Goal: Information Seeking & Learning: Learn about a topic

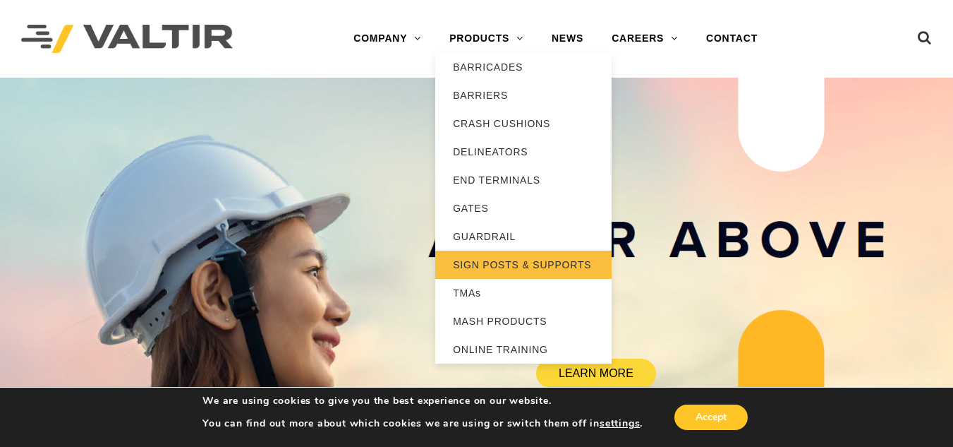
click at [471, 264] on link "SIGN POSTS & SUPPORTS" at bounding box center [523, 264] width 176 height 28
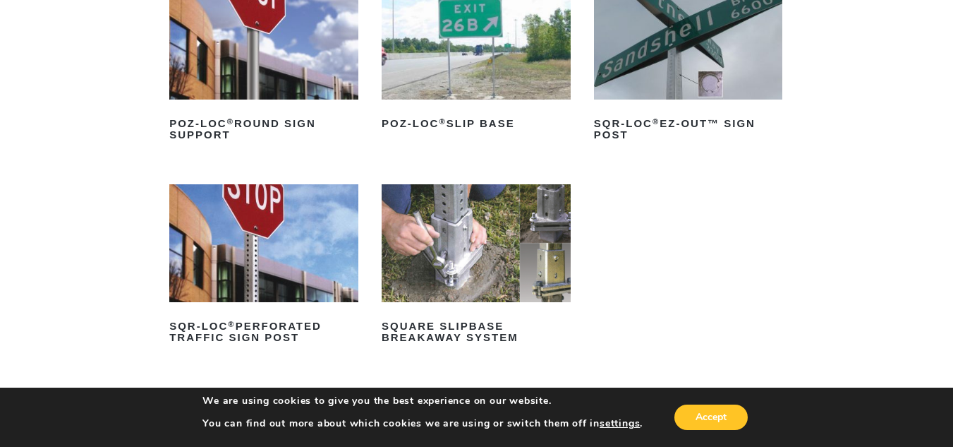
scroll to position [282, 0]
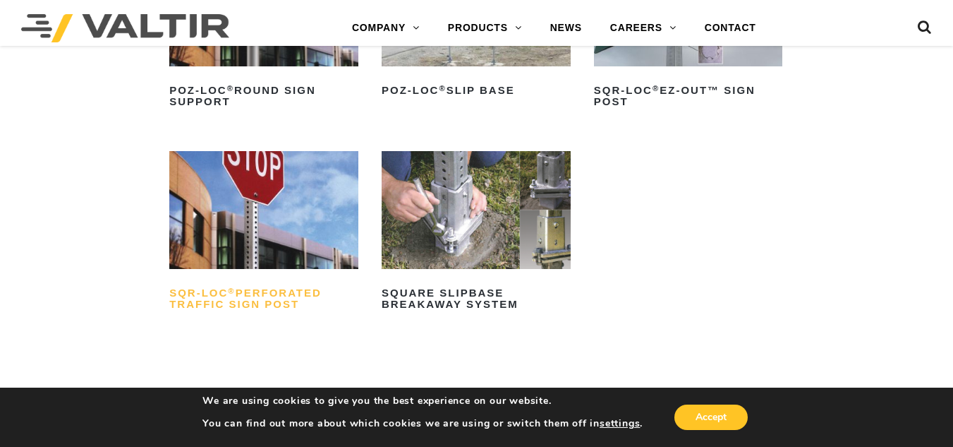
click at [241, 301] on h2 "SQR-LOC ® Perforated Traffic Sign Post" at bounding box center [263, 299] width 189 height 34
click at [509, 187] on img at bounding box center [476, 210] width 189 height 118
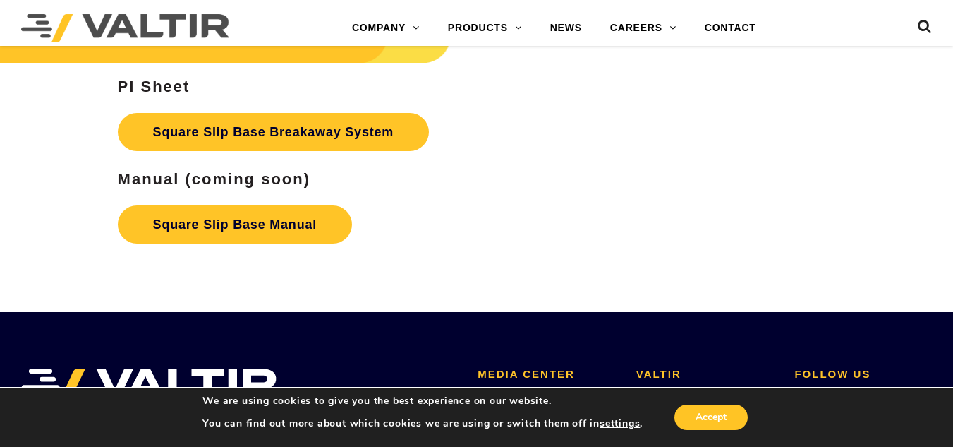
scroll to position [2328, 0]
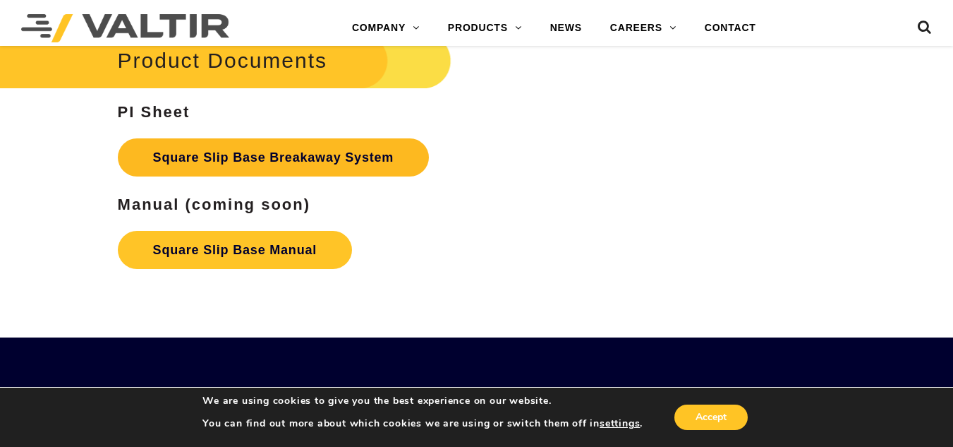
click at [186, 152] on link "Square Slip Base Breakaway System" at bounding box center [274, 157] width 312 height 38
